Goal: Task Accomplishment & Management: Manage account settings

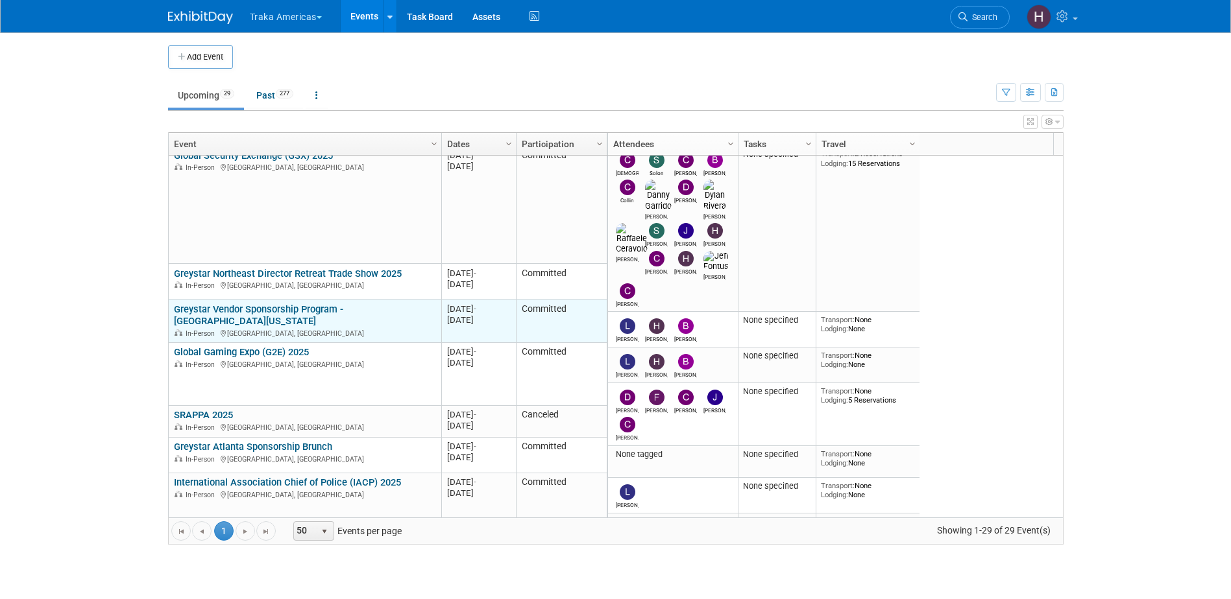
scroll to position [39, 0]
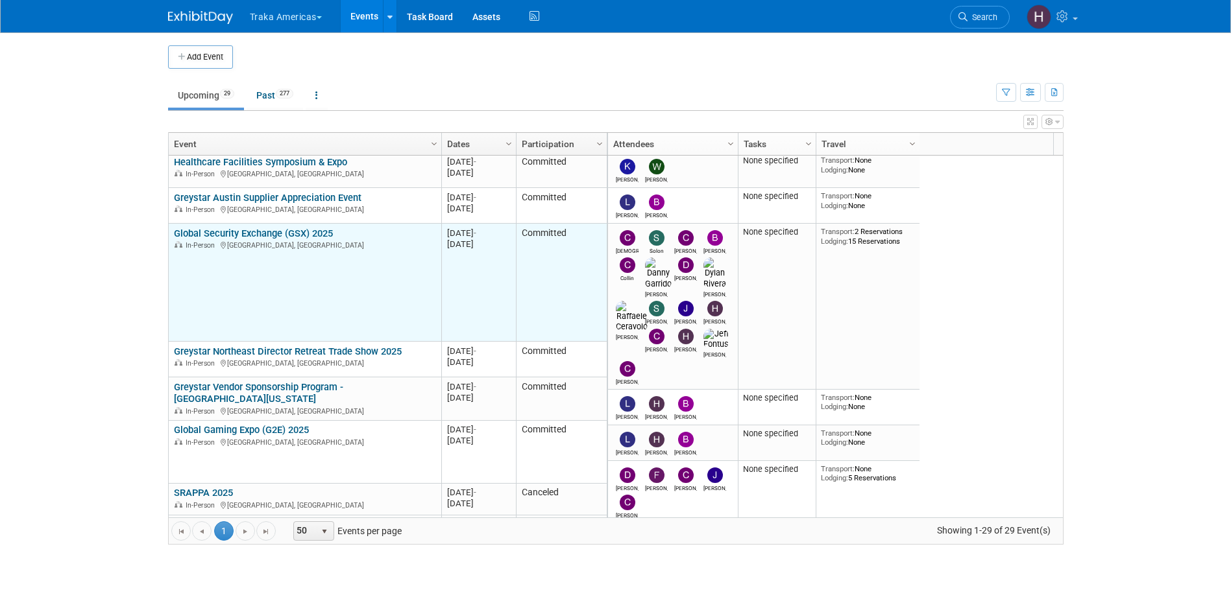
click at [208, 235] on link "Global Security Exchange (GSX) 2025" at bounding box center [253, 234] width 159 height 12
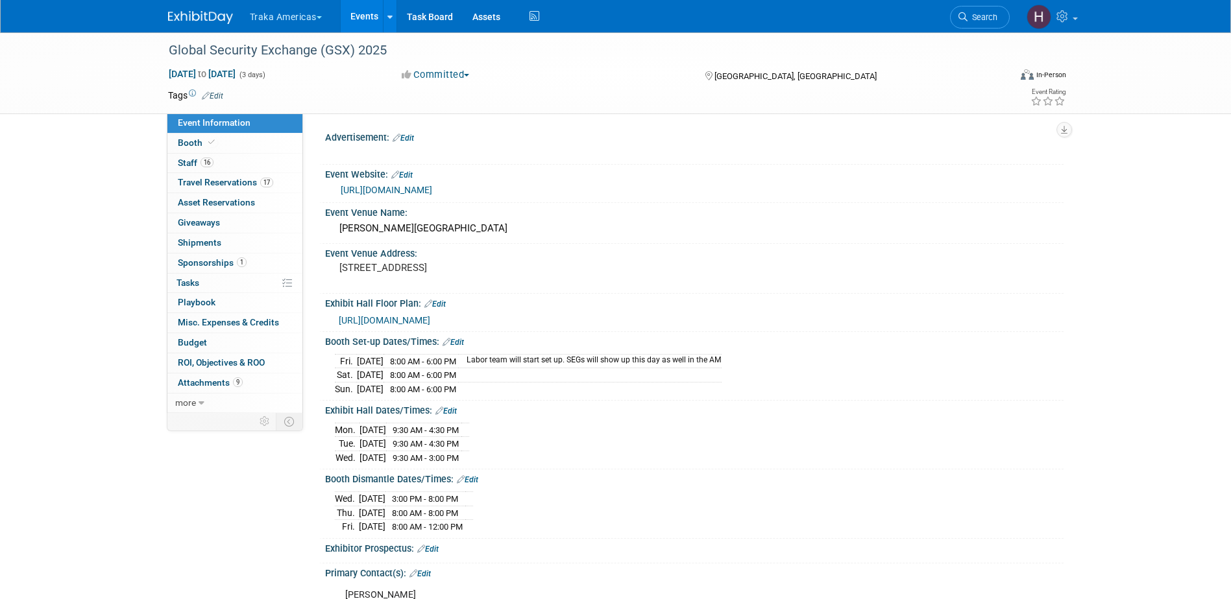
select select "National"
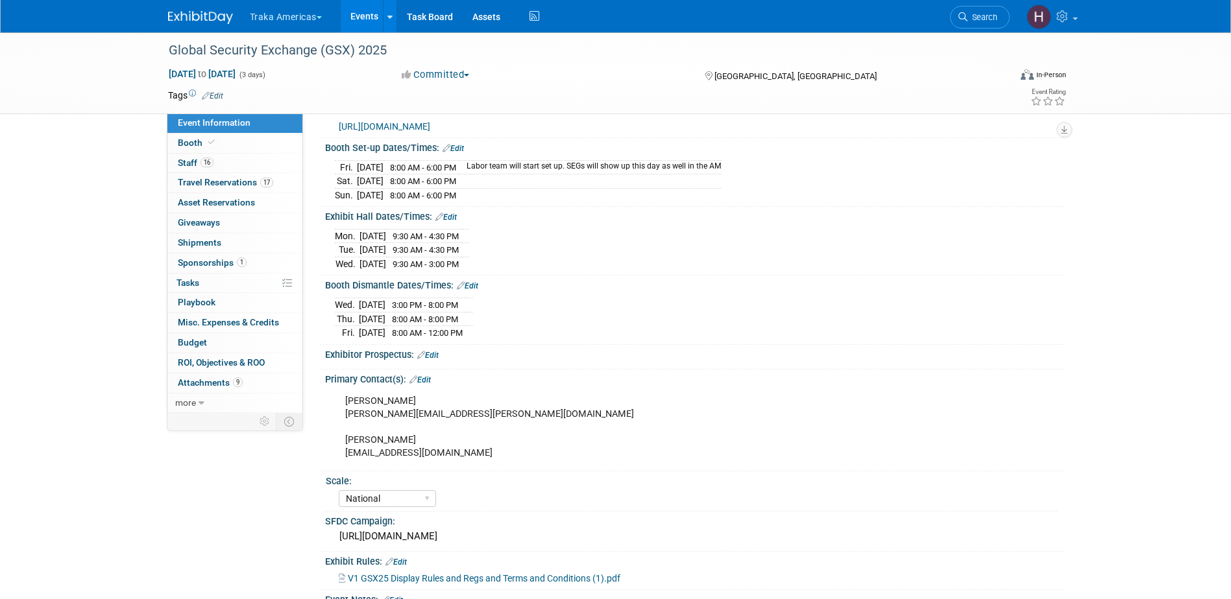
scroll to position [195, 0]
drag, startPoint x: 337, startPoint y: 261, endPoint x: 484, endPoint y: 265, distance: 147.3
click at [469, 265] on tr "[DATE] 9:30 AM - 3:00 PM" at bounding box center [402, 263] width 134 height 14
click at [186, 182] on span "Travel Reservations 17" at bounding box center [225, 182] width 95 height 10
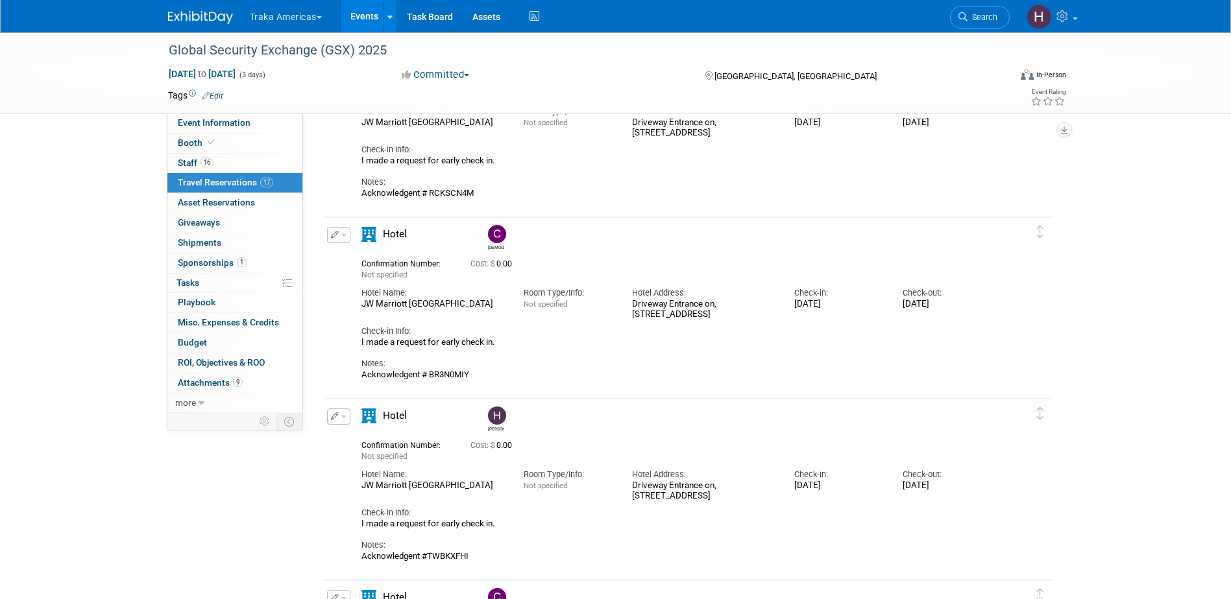
scroll to position [519, 0]
